Goal: Task Accomplishment & Management: Manage account settings

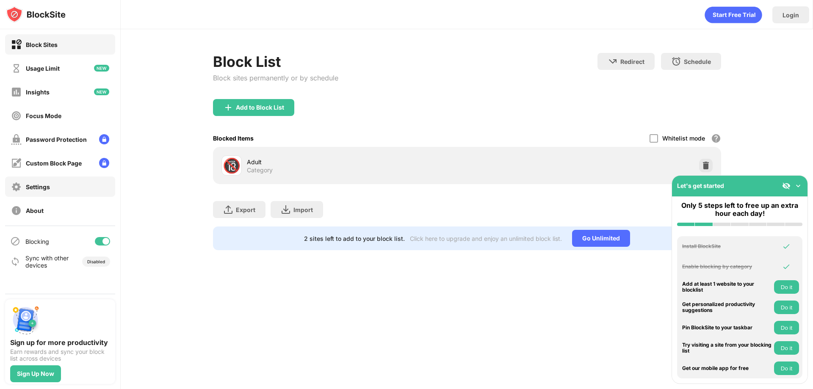
click at [46, 186] on div "Settings" at bounding box center [38, 186] width 24 height 7
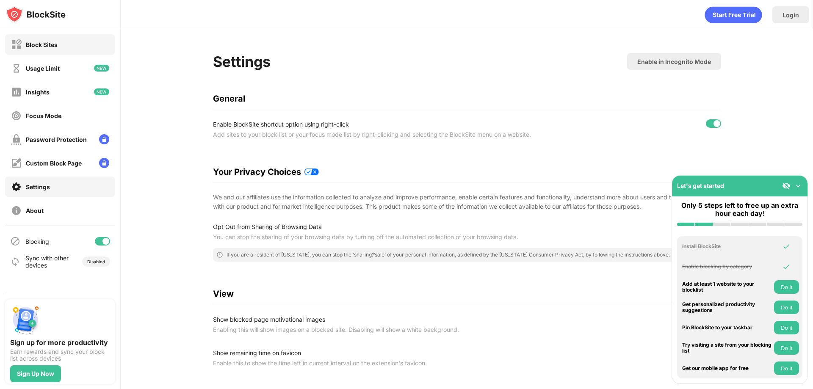
click at [44, 44] on div "Block Sites" at bounding box center [42, 44] width 32 height 7
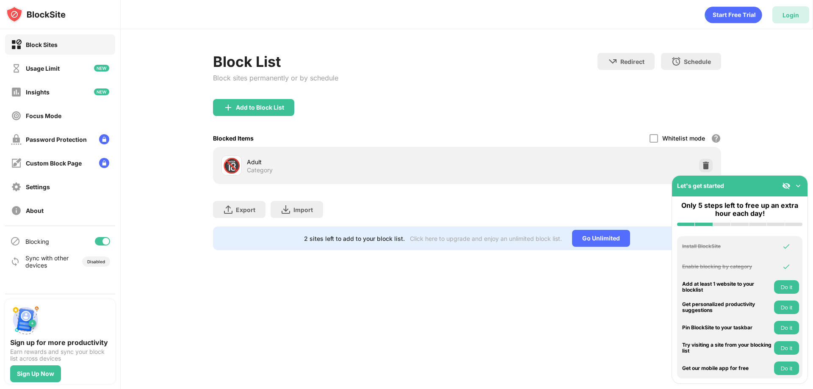
click at [791, 14] on div "Login" at bounding box center [790, 14] width 17 height 7
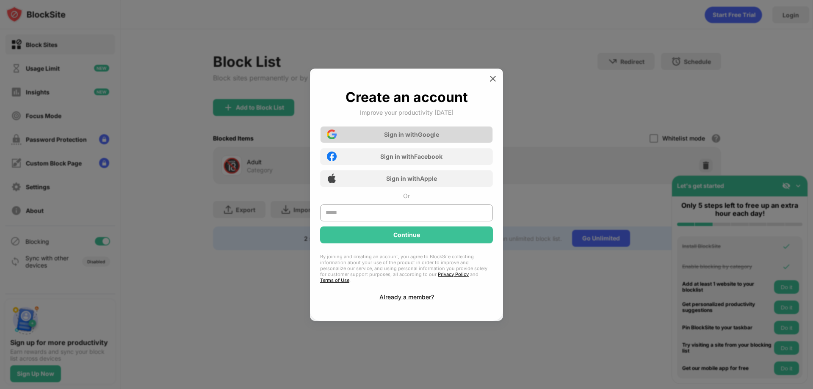
click at [401, 136] on div "Sign in with Google" at bounding box center [411, 134] width 55 height 7
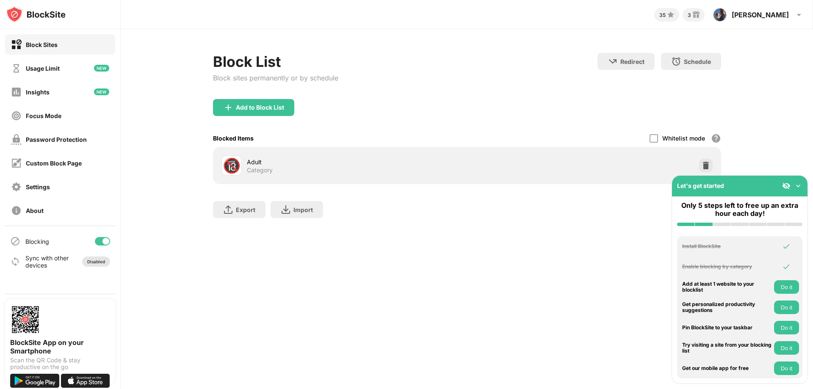
click at [101, 261] on div "Disabled" at bounding box center [96, 261] width 18 height 5
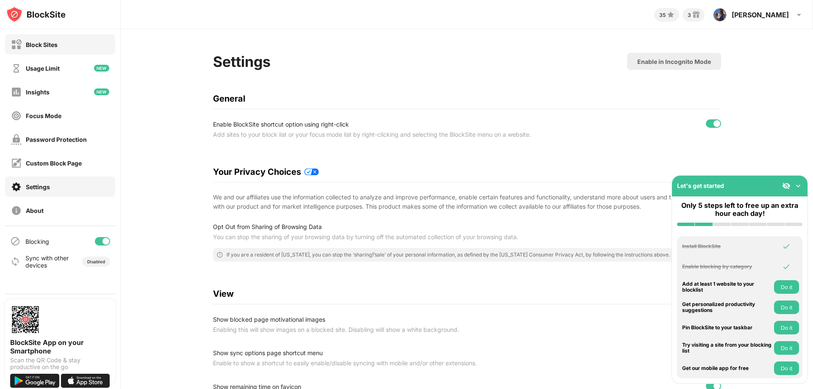
click at [48, 48] on div "Block Sites" at bounding box center [42, 44] width 32 height 7
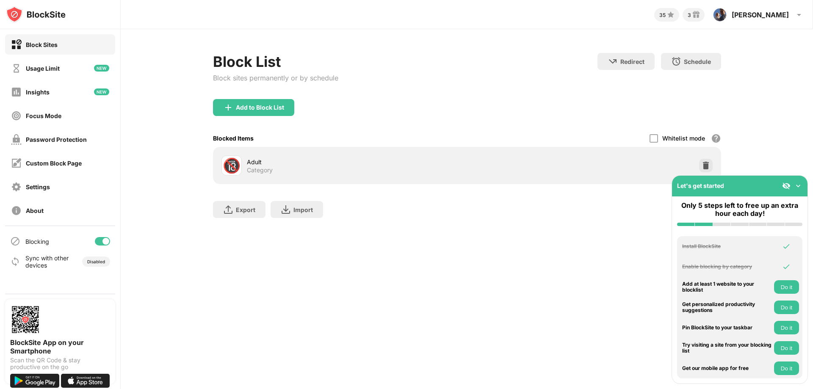
click at [352, 128] on div "Add to Block List" at bounding box center [467, 114] width 508 height 30
click at [799, 185] on img at bounding box center [798, 186] width 8 height 8
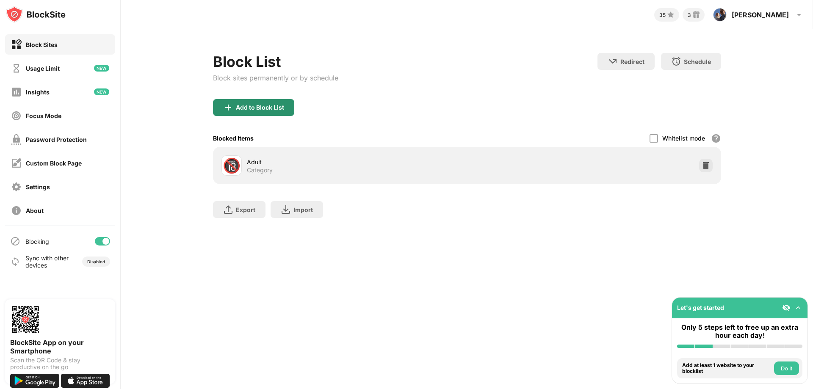
click at [248, 108] on div "Add to Block List" at bounding box center [260, 107] width 48 height 7
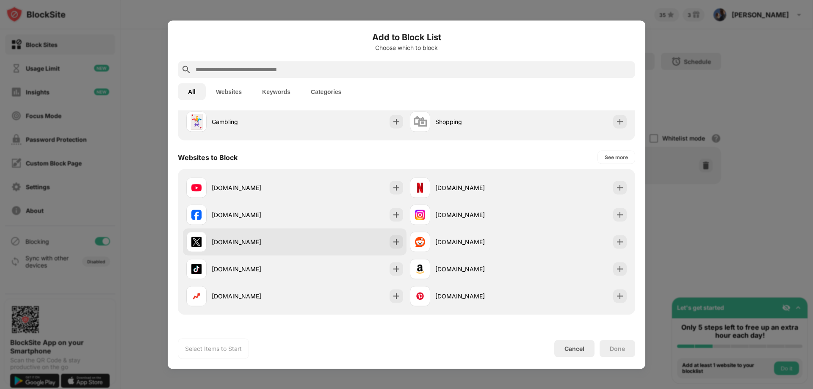
scroll to position [85, 0]
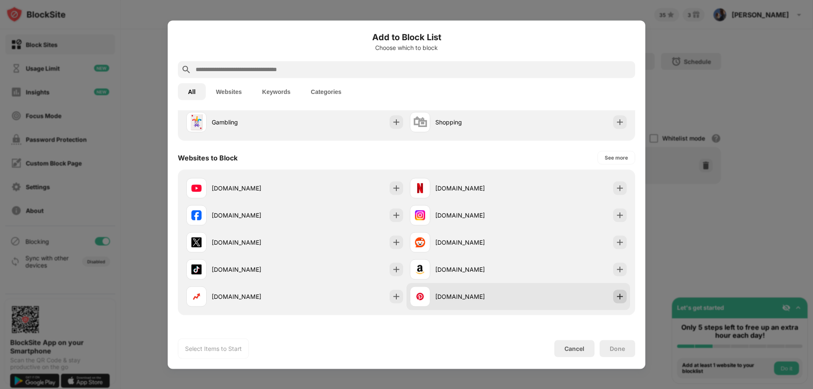
click at [617, 299] on img at bounding box center [620, 296] width 8 height 8
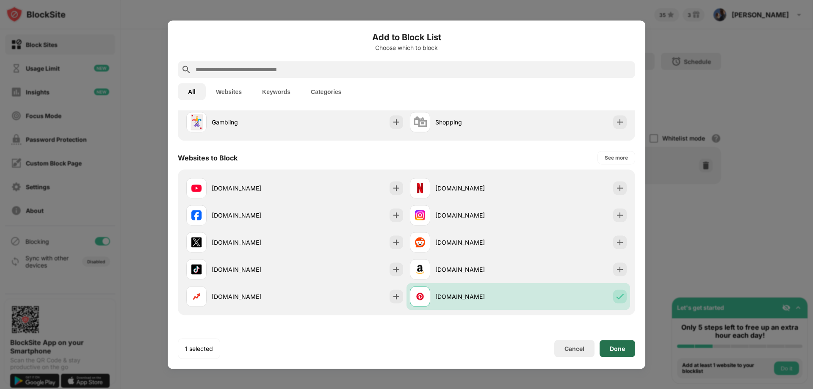
click at [615, 348] on div "Done" at bounding box center [617, 348] width 15 height 7
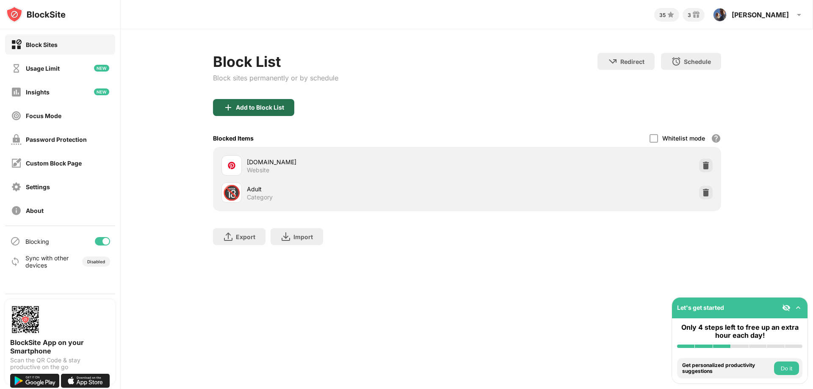
click at [285, 109] on div "Add to Block List" at bounding box center [253, 107] width 81 height 17
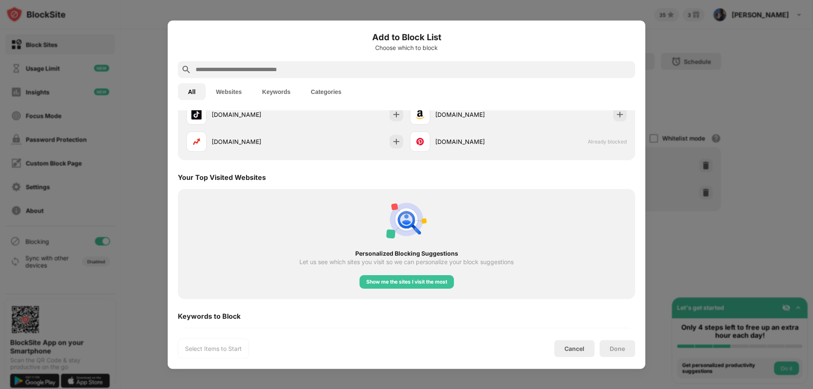
scroll to position [241, 0]
click at [397, 283] on div "Show me the sites I visit the most" at bounding box center [406, 280] width 81 height 8
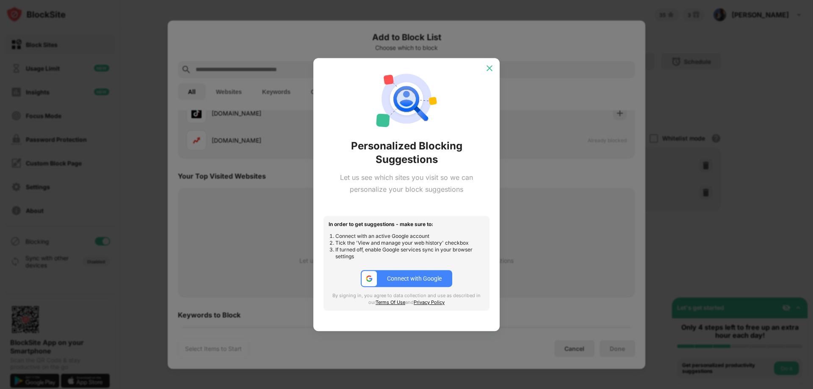
click at [489, 69] on img at bounding box center [489, 68] width 8 height 8
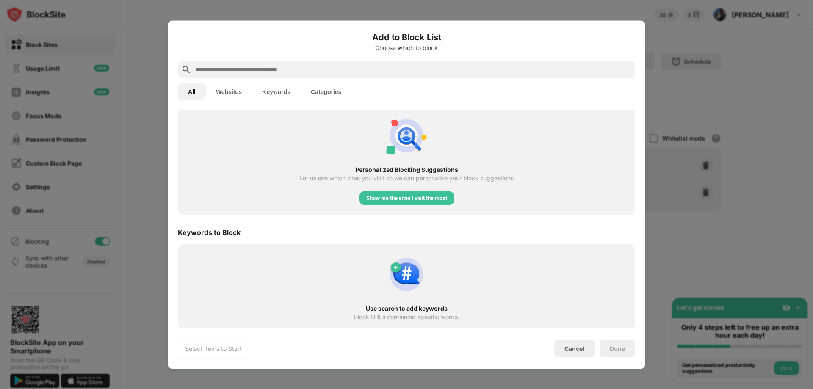
scroll to position [326, 0]
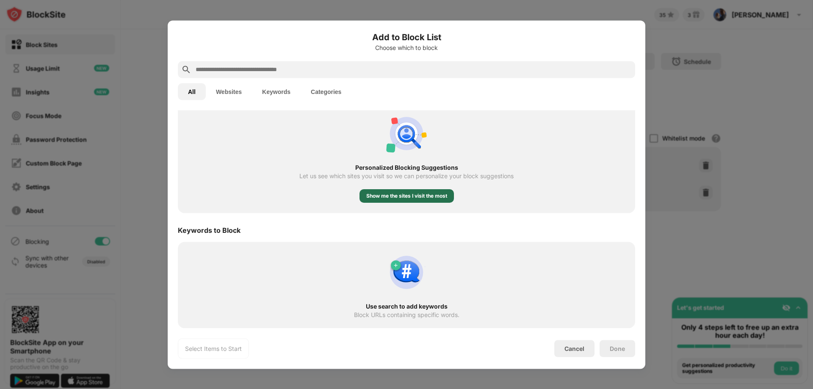
click at [403, 198] on div "Show me the sites I visit the most" at bounding box center [406, 196] width 81 height 8
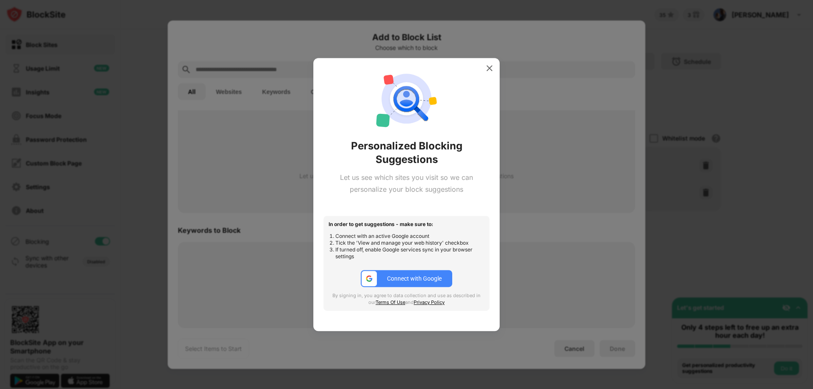
click at [410, 282] on div "Connect with Google" at bounding box center [414, 278] width 55 height 7
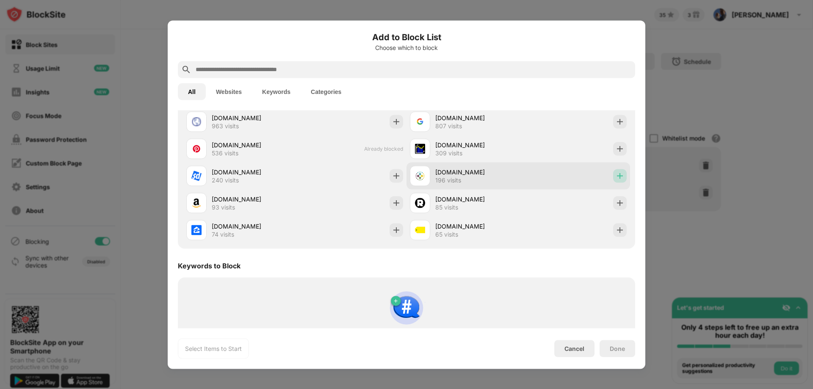
click at [616, 174] on img at bounding box center [620, 175] width 8 height 8
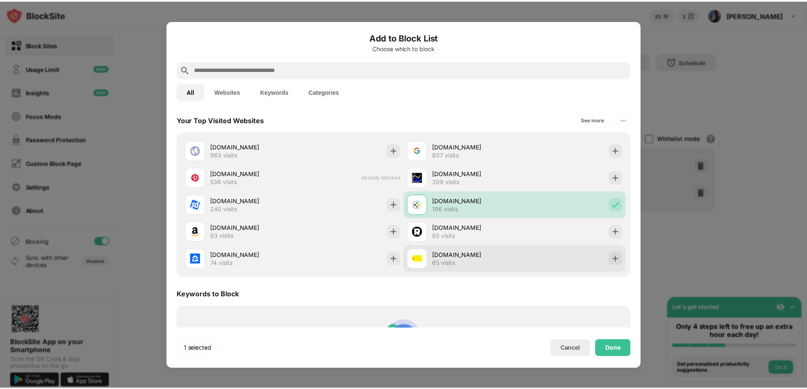
scroll to position [276, 0]
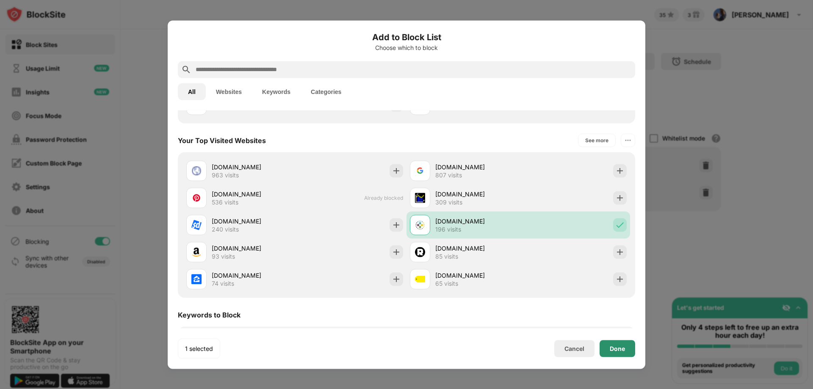
click at [620, 348] on div "Done" at bounding box center [617, 348] width 15 height 7
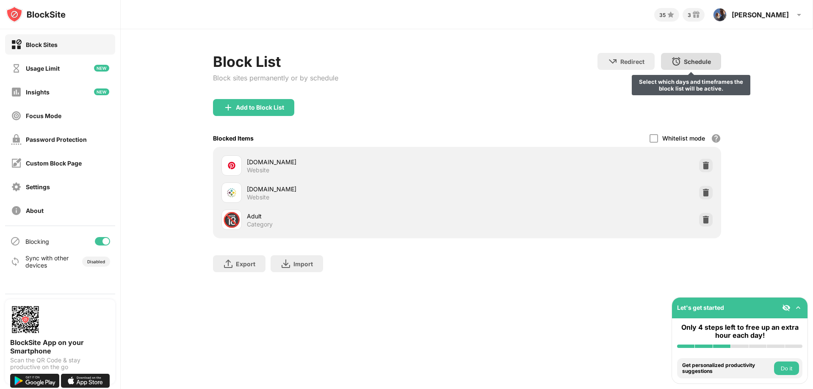
click at [690, 63] on div "Schedule" at bounding box center [697, 61] width 27 height 7
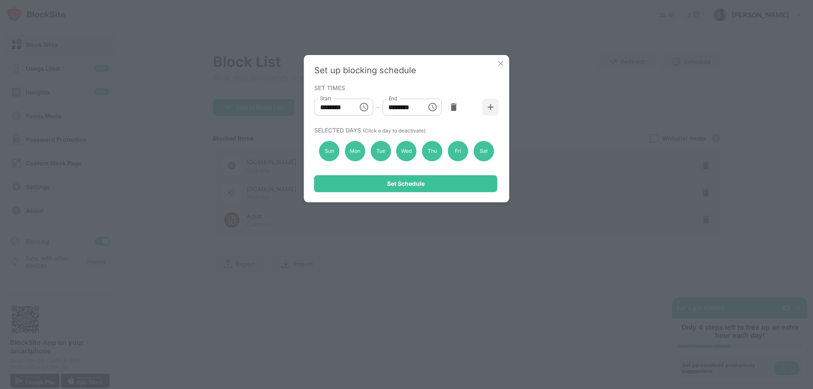
click at [503, 63] on img at bounding box center [501, 63] width 8 height 8
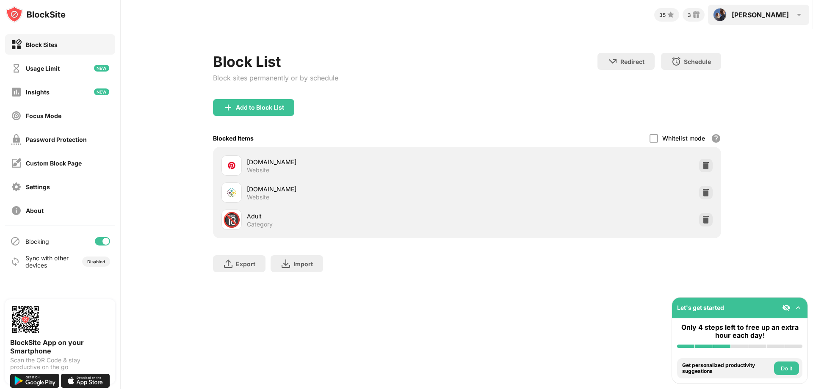
click at [799, 17] on img at bounding box center [799, 15] width 10 height 10
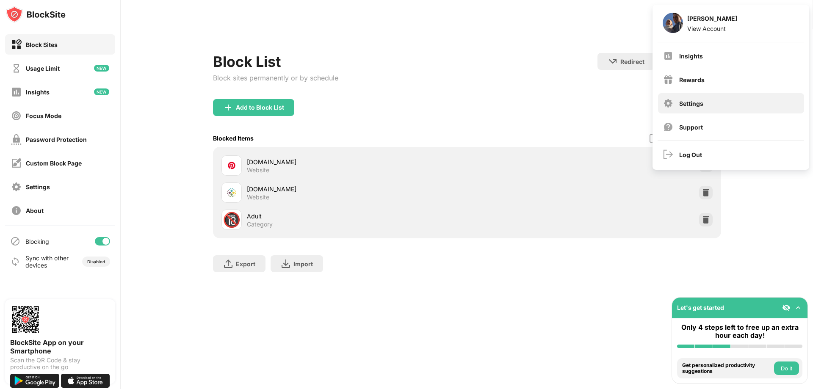
click at [695, 103] on div "Settings" at bounding box center [691, 103] width 24 height 7
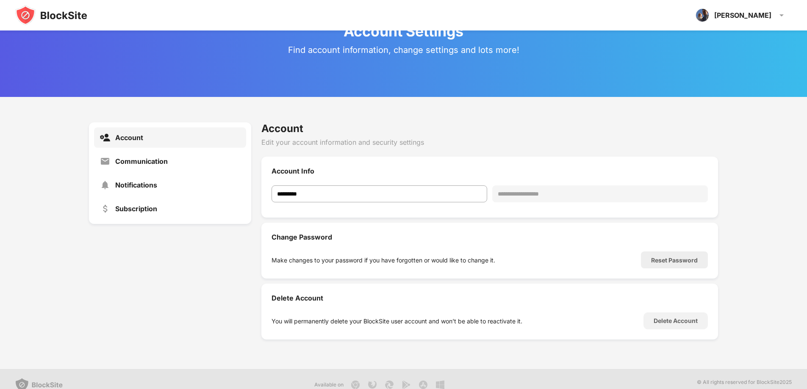
scroll to position [31, 0]
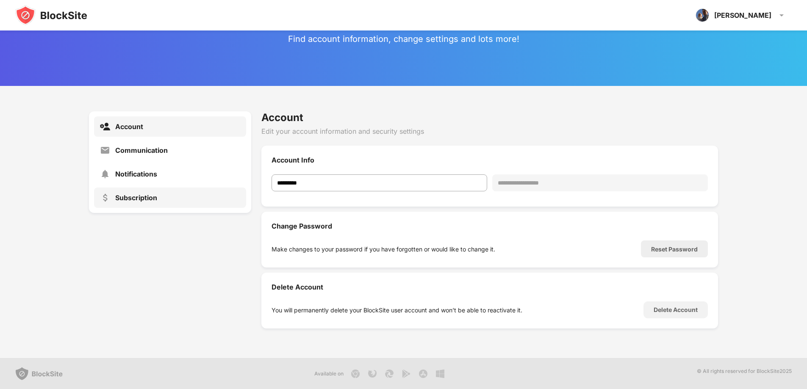
click at [132, 194] on div "Subscription" at bounding box center [136, 198] width 42 height 8
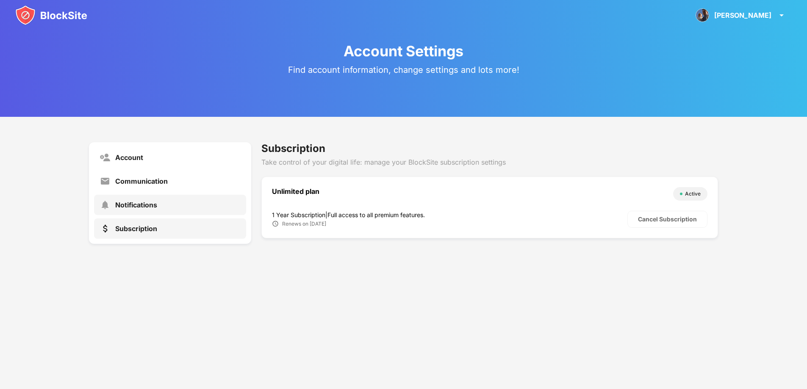
click at [135, 206] on div "Notifications" at bounding box center [136, 205] width 42 height 8
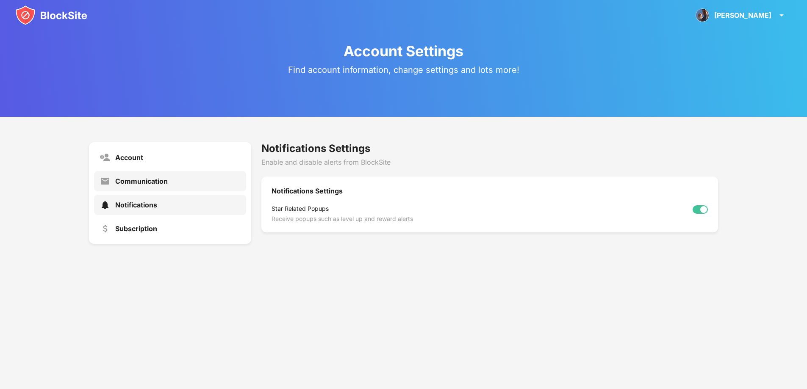
click at [142, 183] on div "Communication" at bounding box center [141, 181] width 53 height 8
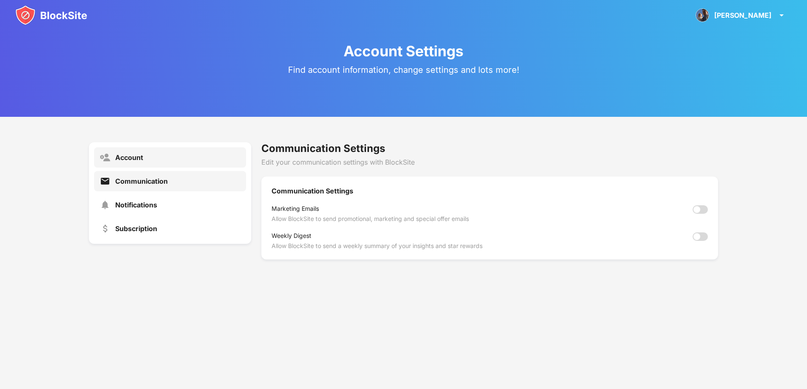
click at [143, 161] on div "Account" at bounding box center [129, 157] width 28 height 8
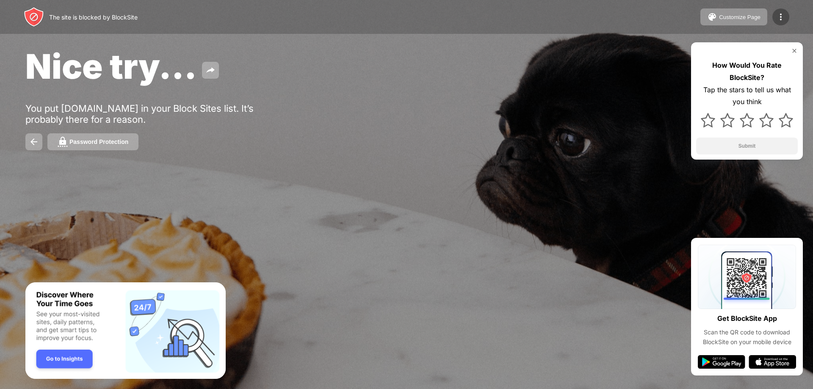
click at [783, 18] on img at bounding box center [781, 17] width 10 height 10
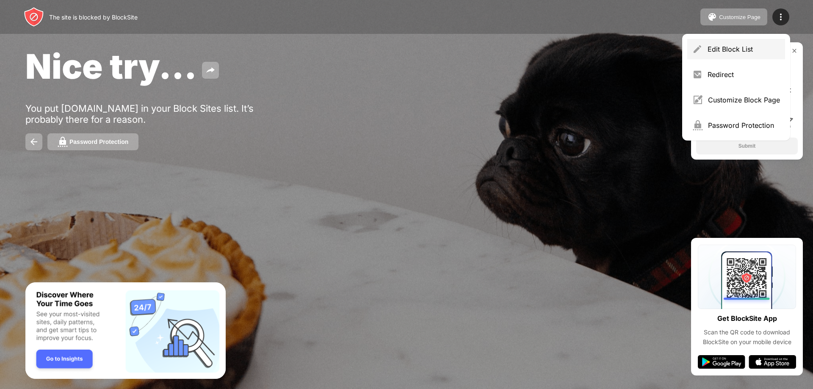
click at [757, 51] on div "Edit Block List" at bounding box center [744, 49] width 72 height 8
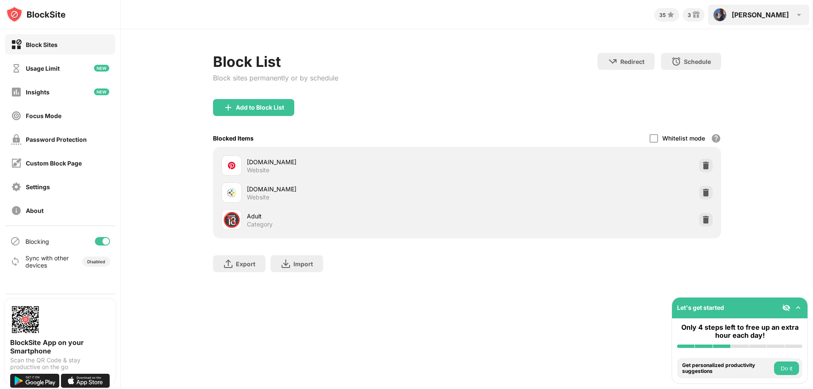
click at [798, 14] on img at bounding box center [799, 15] width 10 height 10
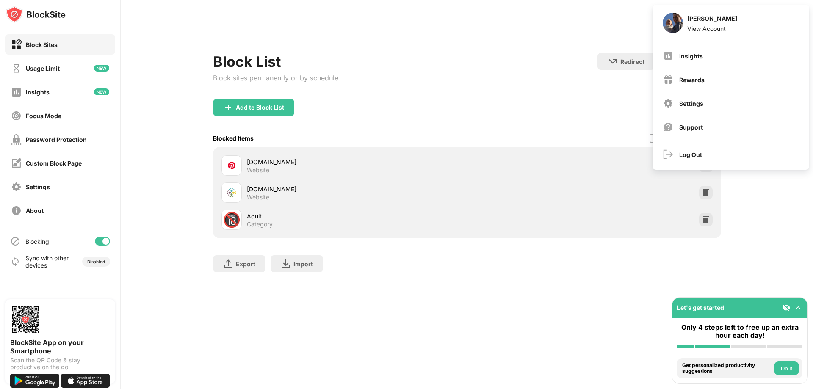
click at [485, 106] on div "Add to Block List" at bounding box center [467, 114] width 508 height 30
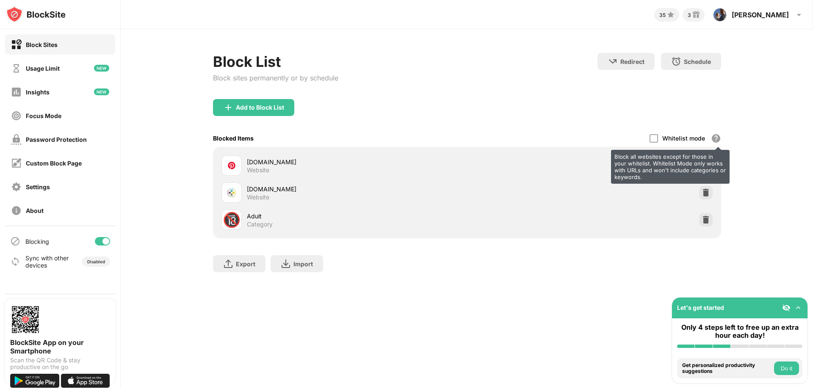
click at [715, 137] on div "Block all websites except for those in your whitelist. Whitelist Mode only work…" at bounding box center [716, 138] width 10 height 10
